Goal: Navigation & Orientation: Find specific page/section

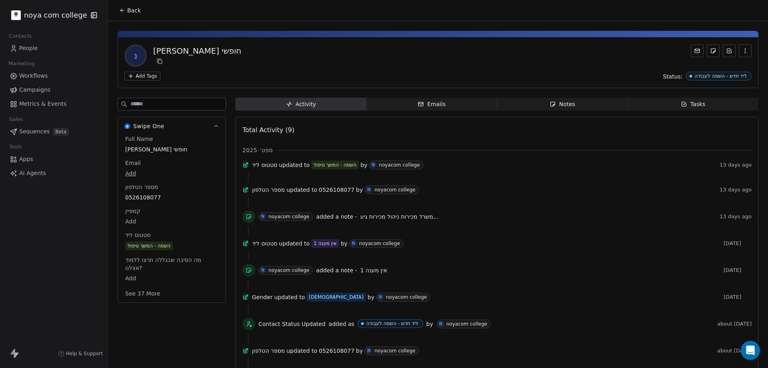
click at [562, 104] on div "Notes" at bounding box center [563, 104] width 26 height 8
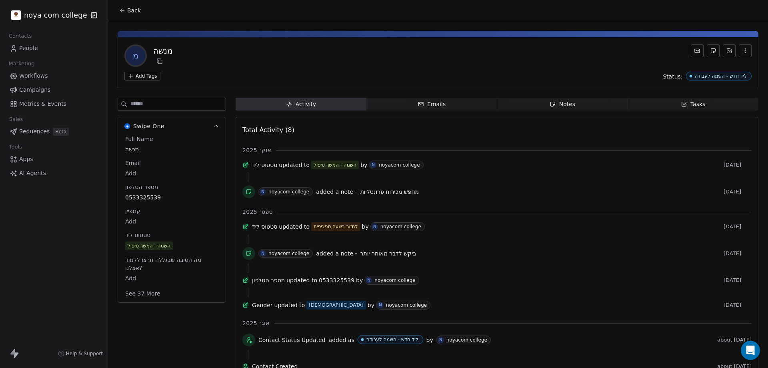
click at [580, 102] on span "Notes Notes" at bounding box center [562, 104] width 131 height 13
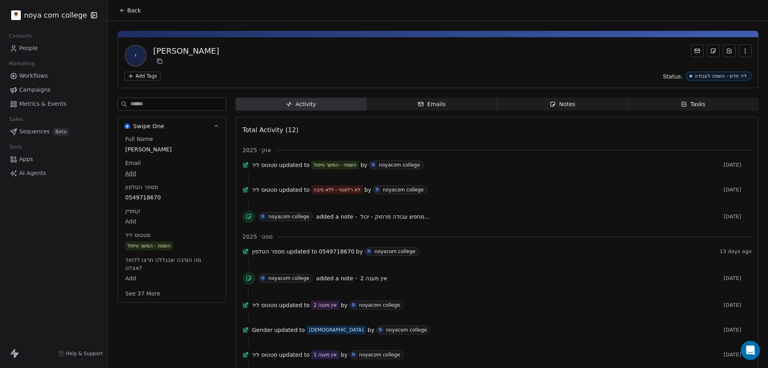
click at [569, 108] on div "Notes" at bounding box center [563, 104] width 26 height 8
